Goal: Transaction & Acquisition: Download file/media

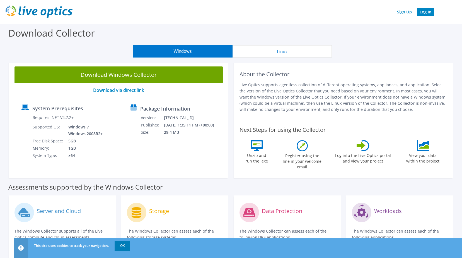
click at [425, 12] on link "Log In" at bounding box center [425, 12] width 17 height 8
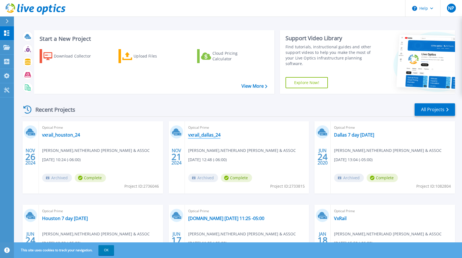
click at [199, 136] on link "vxrail_dallas_24" at bounding box center [204, 135] width 32 height 6
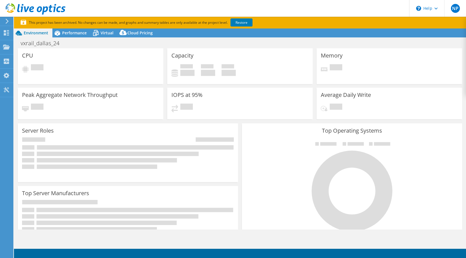
select select "USD"
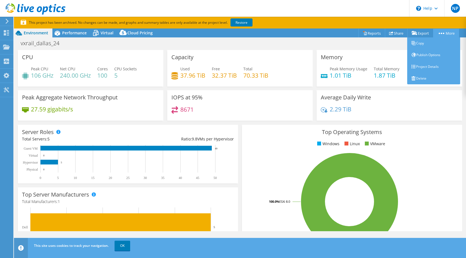
click at [450, 33] on link "More" at bounding box center [446, 33] width 26 height 9
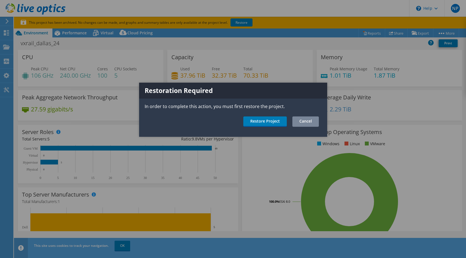
click at [298, 122] on link "Cancel" at bounding box center [306, 121] width 26 height 10
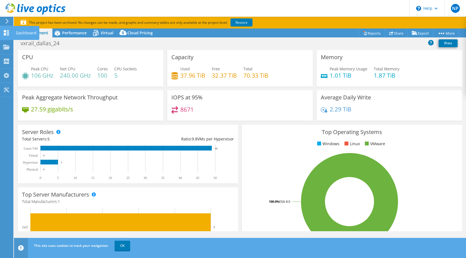
click at [4, 34] on use at bounding box center [6, 32] width 5 height 5
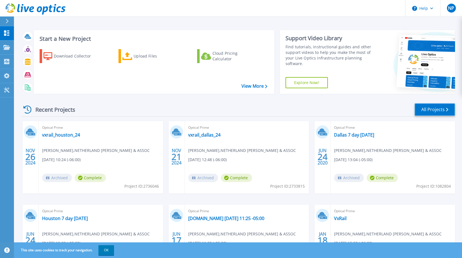
click at [440, 108] on link "All Projects" at bounding box center [435, 109] width 40 height 13
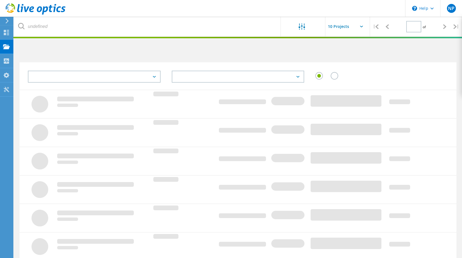
type input "1"
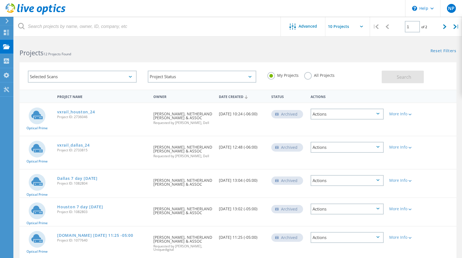
click at [379, 146] on icon at bounding box center [378, 147] width 3 height 2
click at [404, 147] on div "More Info" at bounding box center [403, 147] width 29 height 4
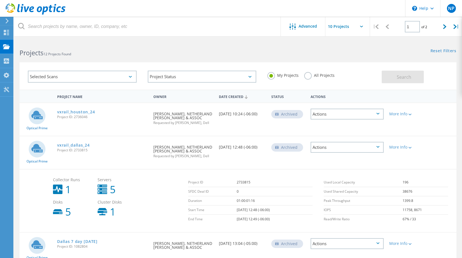
drag, startPoint x: 82, startPoint y: 144, endPoint x: 144, endPoint y: 130, distance: 63.4
click at [131, 124] on div "Optical Prime vxrail_houston_24 Project ID: 2736046 Requested By Nick Polito, N…" at bounding box center [238, 119] width 437 height 33
click at [6, 21] on icon at bounding box center [7, 20] width 4 height 5
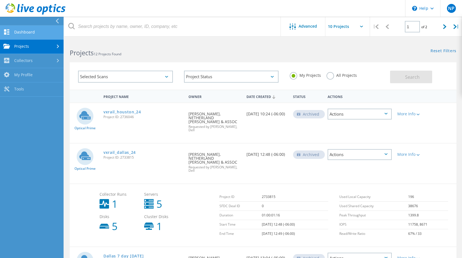
click at [21, 32] on link "Dashboard" at bounding box center [32, 32] width 64 height 14
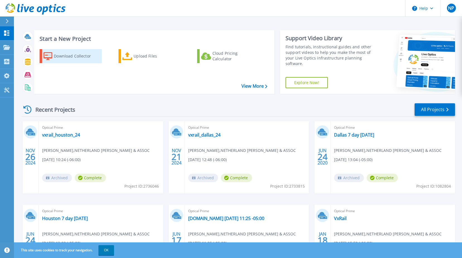
click at [80, 56] on div "Download Collector" at bounding box center [76, 55] width 45 height 11
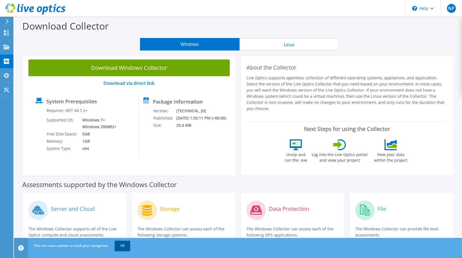
click at [124, 245] on link "OK" at bounding box center [123, 245] width 16 height 10
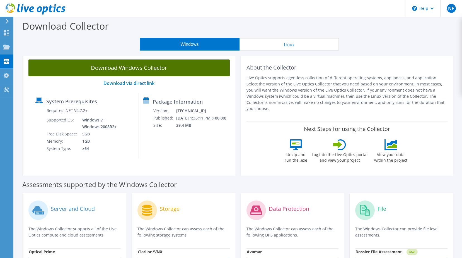
click at [136, 67] on link "Download Windows Collector" at bounding box center [128, 67] width 201 height 17
